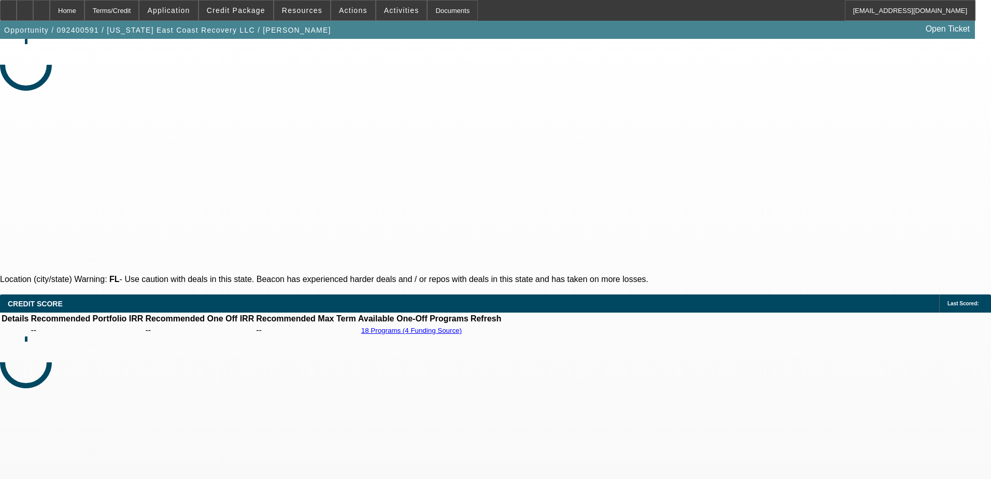
select select "0"
select select "6"
select select "0"
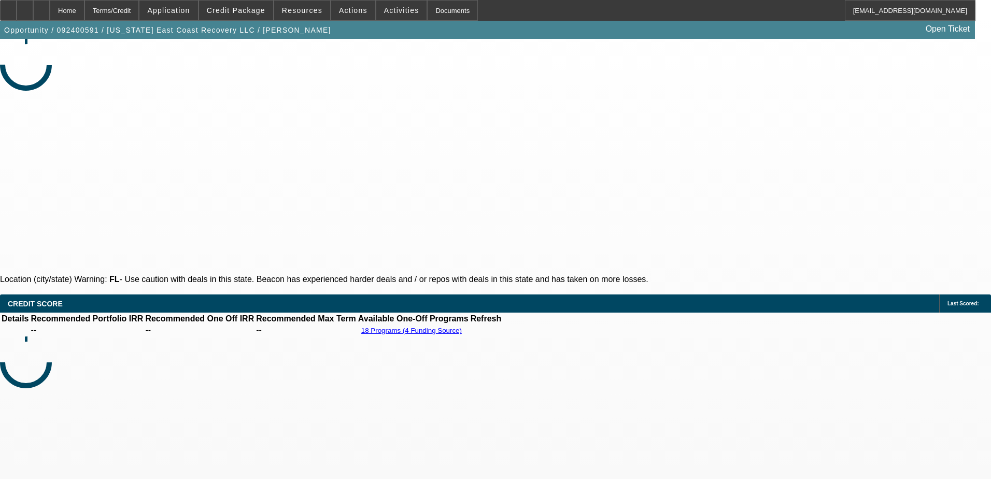
select select "0"
select select "6"
select select "0"
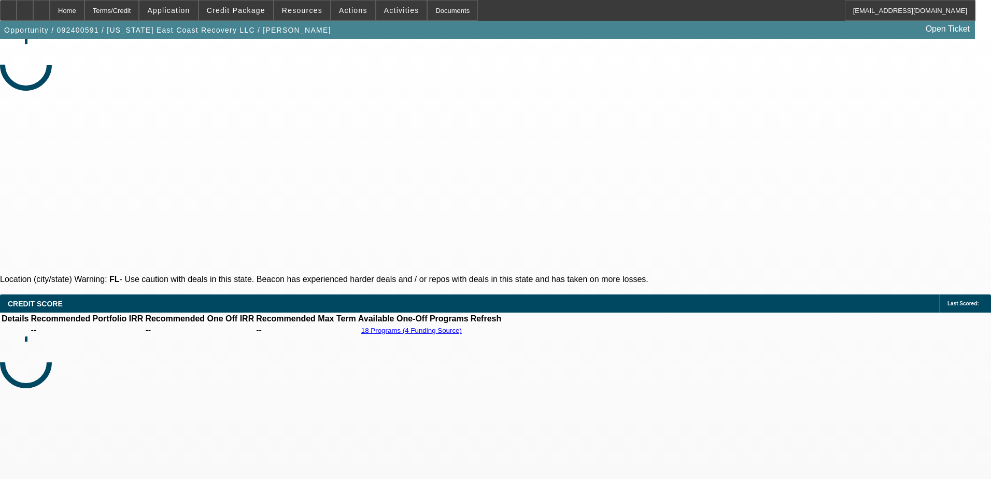
select select "0"
select select "6"
select select "0.1"
select select "2"
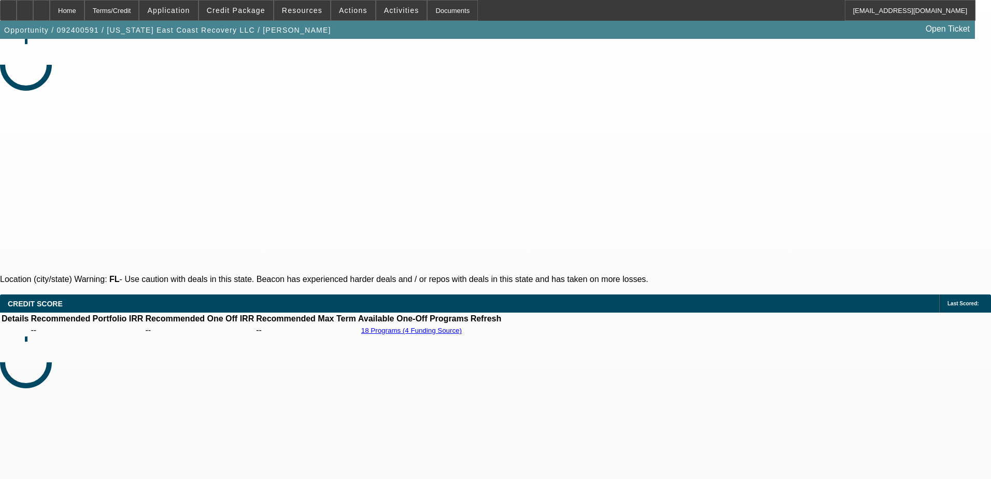
select select "0"
select select "6"
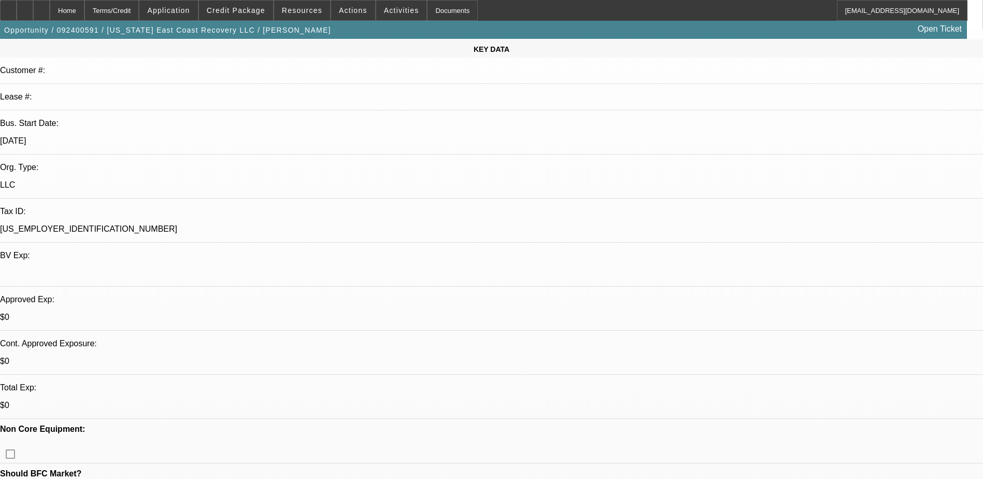
scroll to position [49, 0]
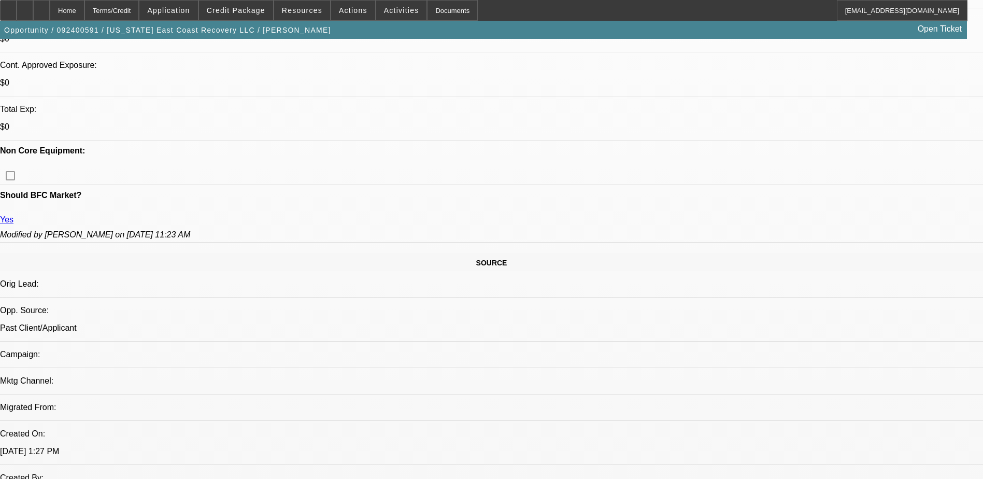
scroll to position [411, 0]
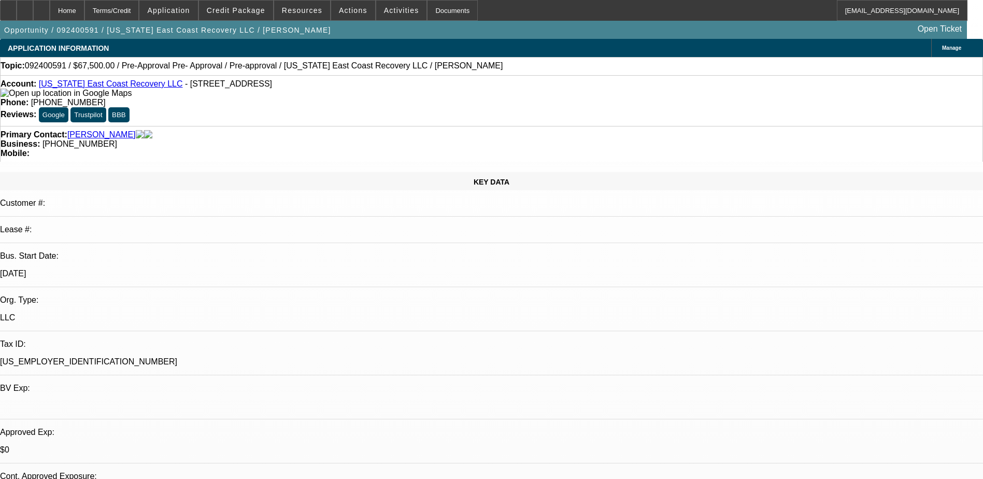
scroll to position [566, 0]
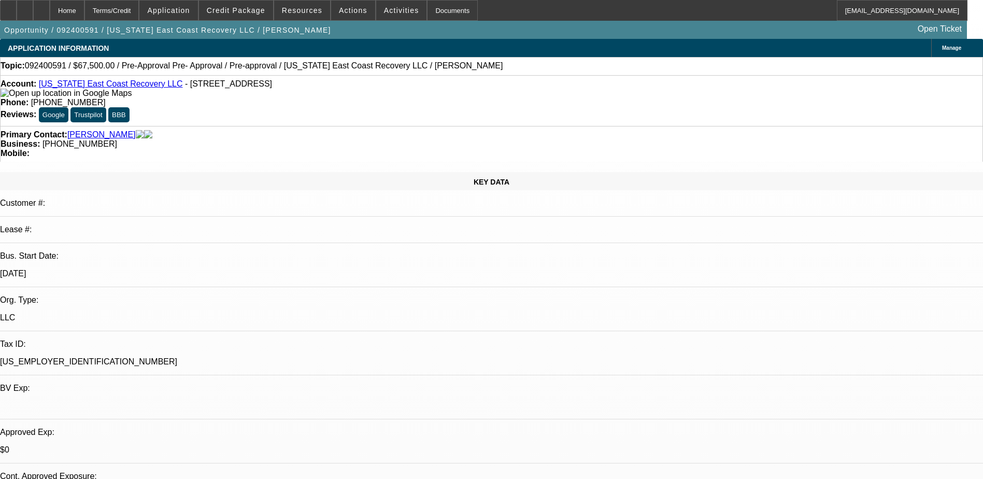
scroll to position [411, 0]
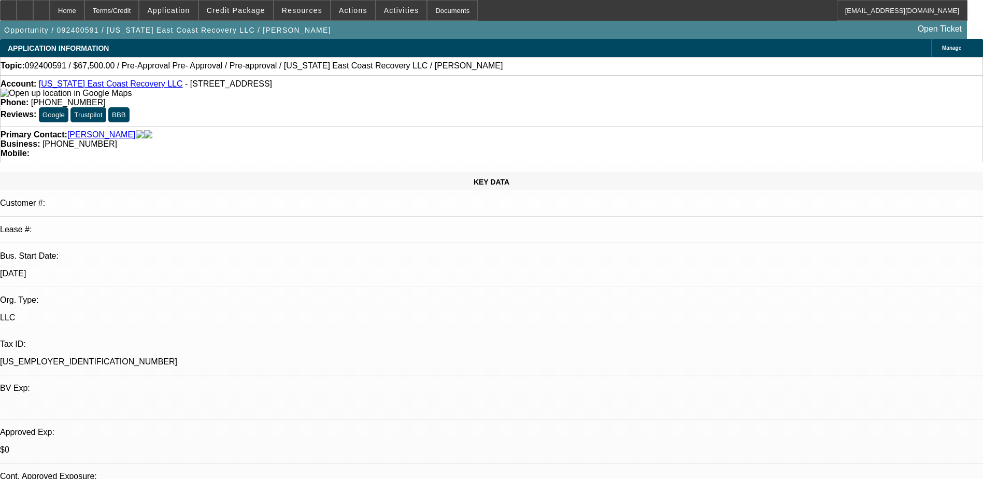
scroll to position [307, 0]
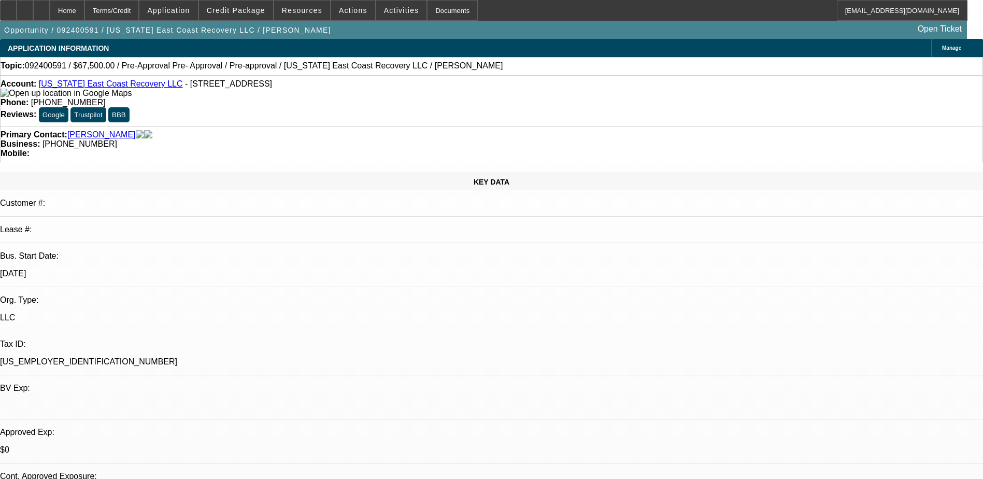
scroll to position [204, 0]
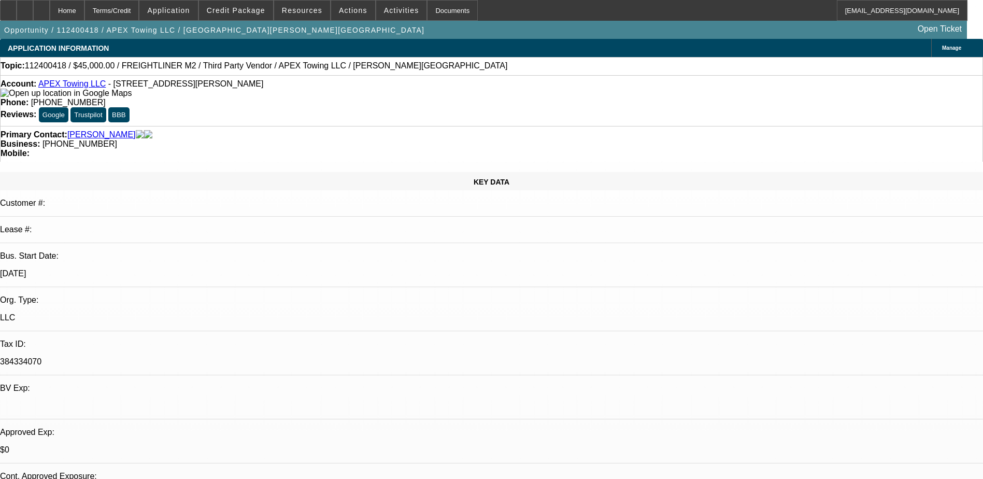
select select "0"
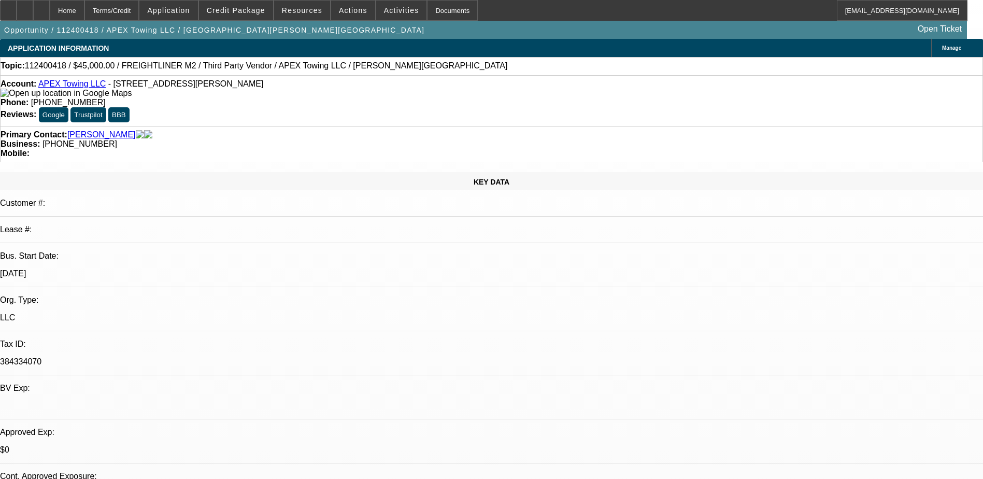
select select "0"
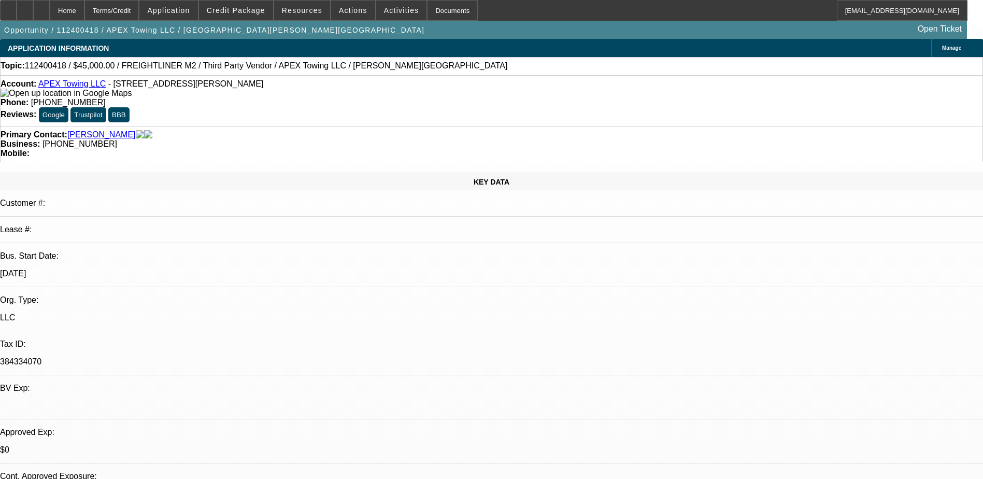
select select "0"
select select "0.1"
select select "1"
select select "6"
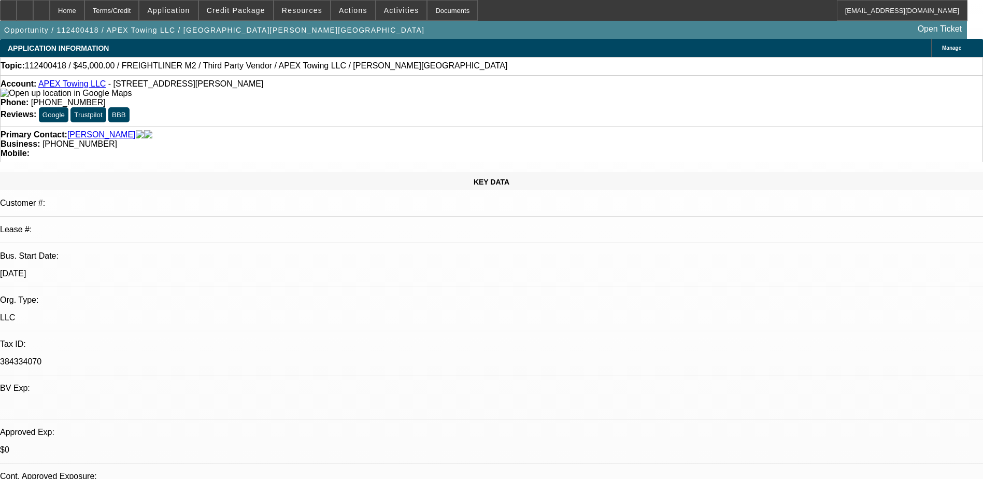
select select "1"
select select "6"
select select "1"
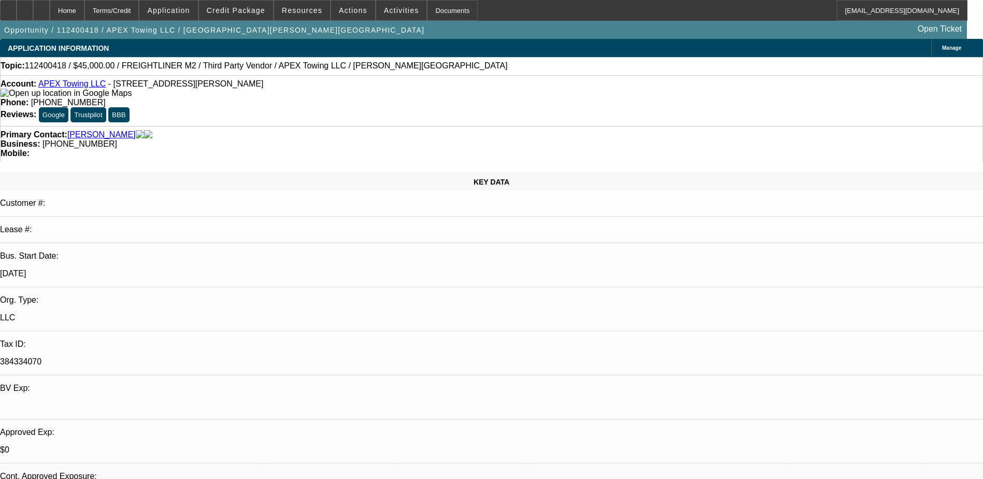
select select "6"
select select "1"
select select "4"
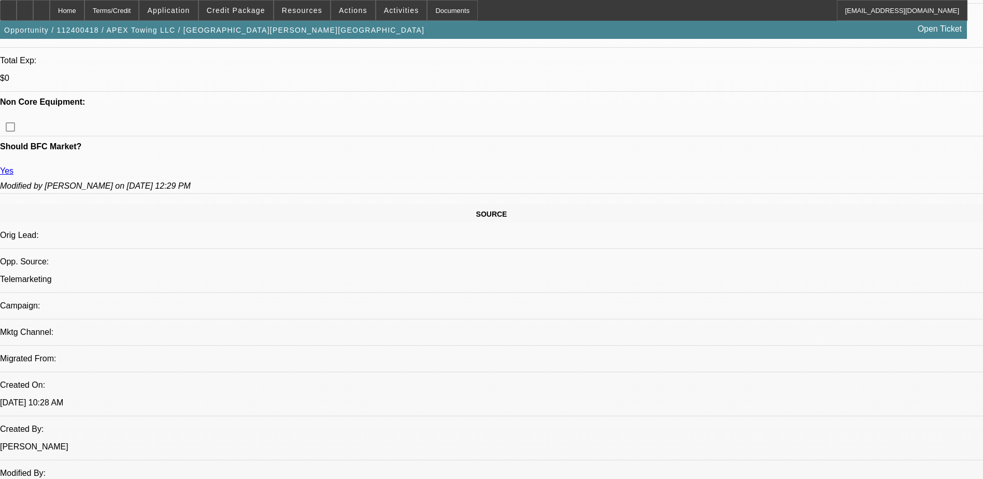
scroll to position [466, 0]
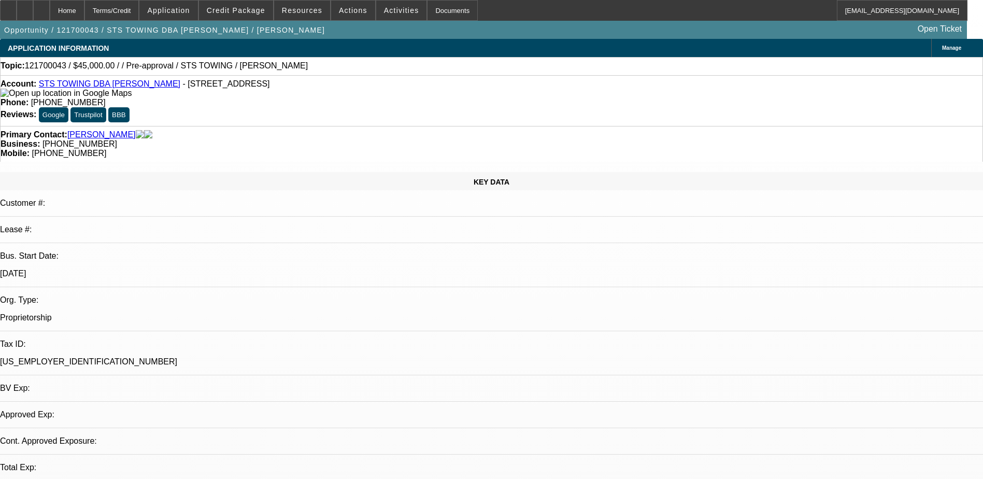
select select "0"
select select "2"
select select "0.1"
select select "1"
select select "2"
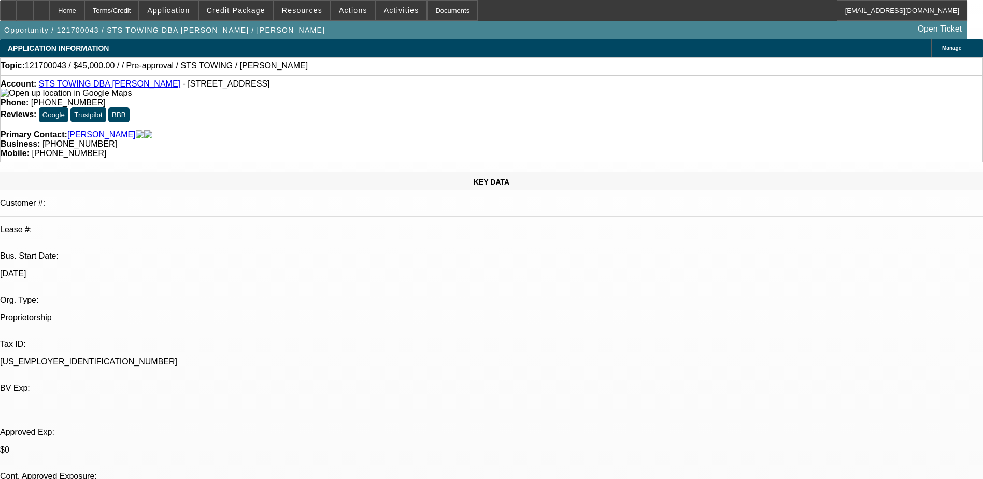
select select
